Goal: Find specific page/section: Find specific page/section

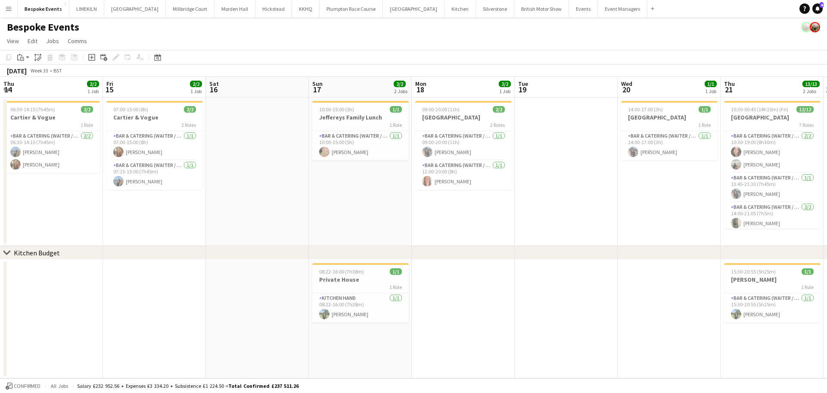
scroll to position [0, 333]
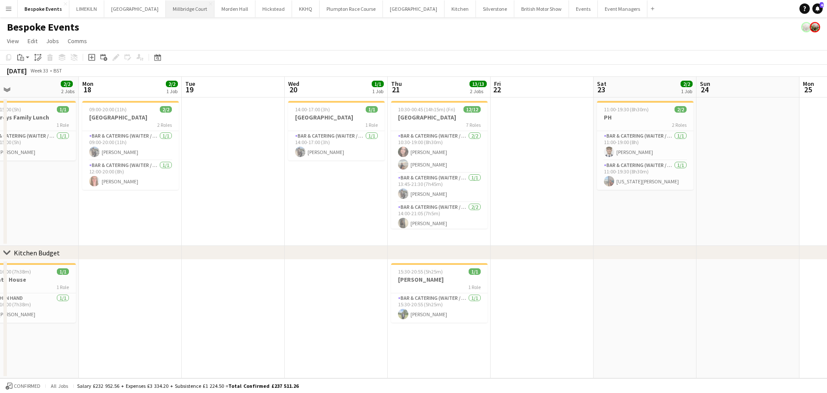
click at [166, 3] on button "[GEOGRAPHIC_DATA]" at bounding box center [190, 8] width 49 height 17
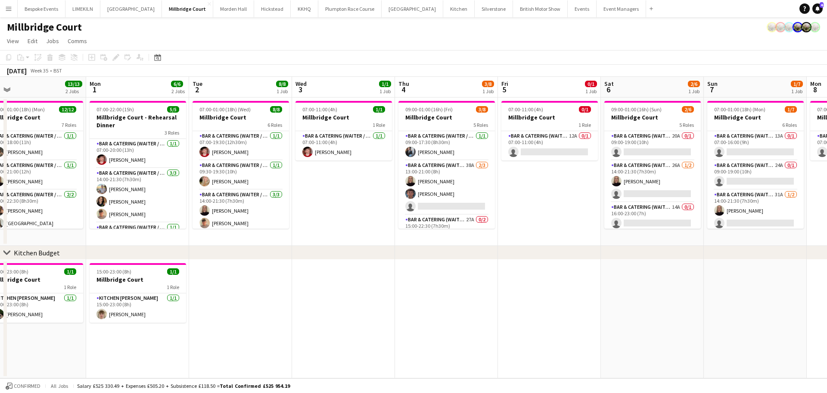
scroll to position [0, 222]
